Goal: Communication & Community: Answer question/provide support

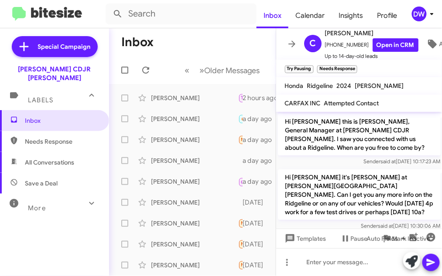
scroll to position [54, 0]
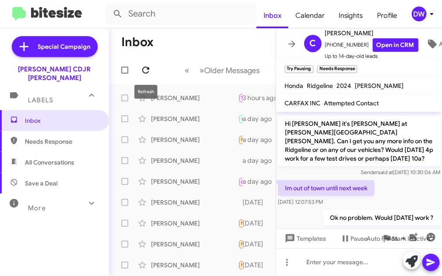
click at [146, 72] on icon at bounding box center [145, 70] width 10 height 10
click at [191, 102] on div "[PERSON_NAME]" at bounding box center [194, 98] width 87 height 9
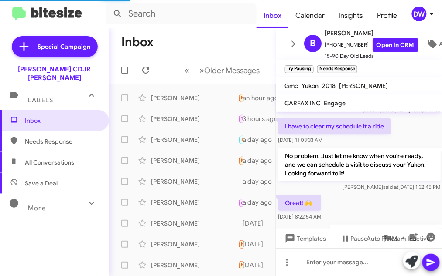
scroll to position [158, 0]
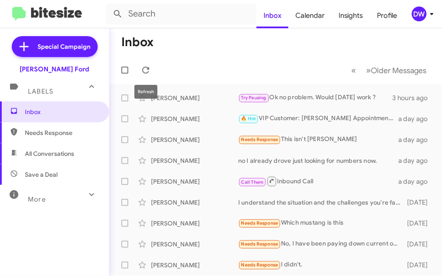
click at [144, 72] on icon at bounding box center [145, 70] width 7 height 7
